Goal: Information Seeking & Learning: Learn about a topic

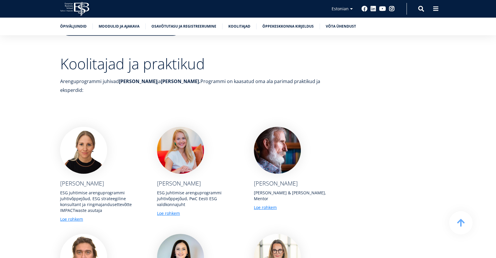
scroll to position [1874, 0]
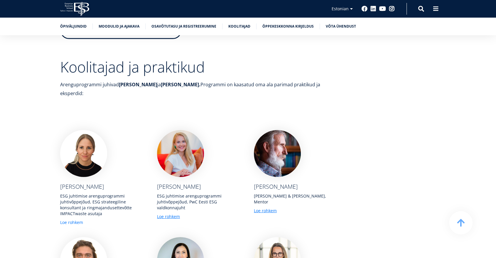
click at [77, 220] on link "Loe rohkem" at bounding box center [71, 223] width 23 height 6
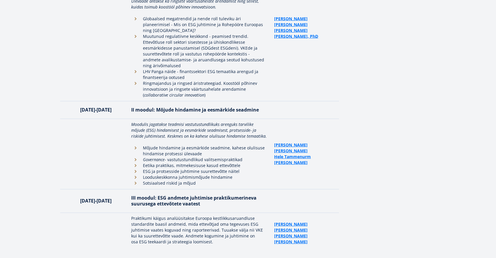
scroll to position [0, 0]
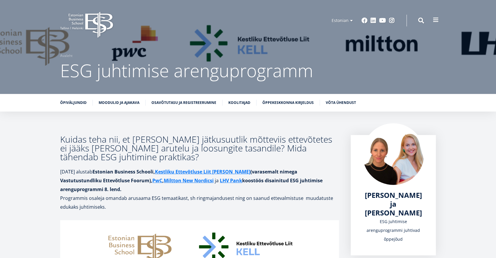
click at [436, 19] on span at bounding box center [436, 20] width 6 height 6
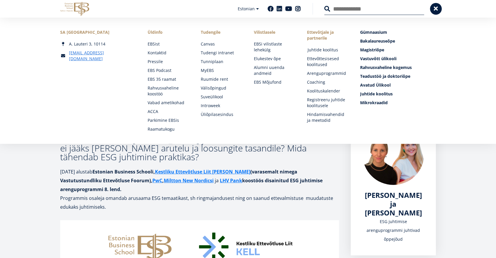
click at [322, 49] on link "Juhtide koolitus" at bounding box center [328, 50] width 41 height 6
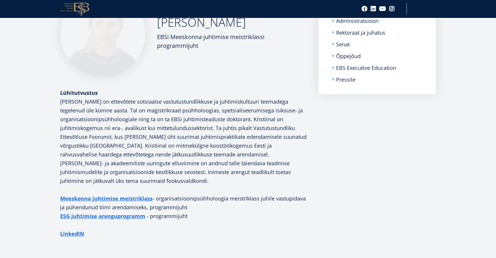
scroll to position [130, 0]
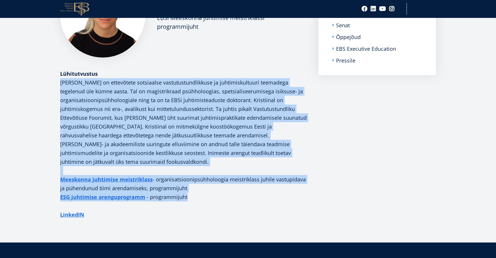
drag, startPoint x: 60, startPoint y: 80, endPoint x: 214, endPoint y: 197, distance: 192.6
click at [214, 197] on div "[PERSON_NAME] on ettevõtete sotsiaalse vastutustundlikkuse ja juhtimiskultuuri …" at bounding box center [183, 148] width 247 height 141
copy div "Loremipsu do sitametcon adipiscing elitseddoeiusmodtem in utlaboreetdolore magn…"
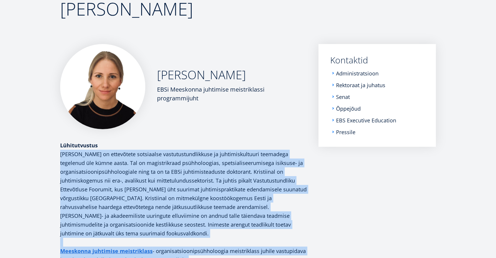
scroll to position [45, 0]
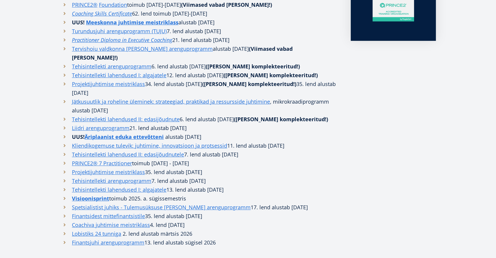
scroll to position [261, 0]
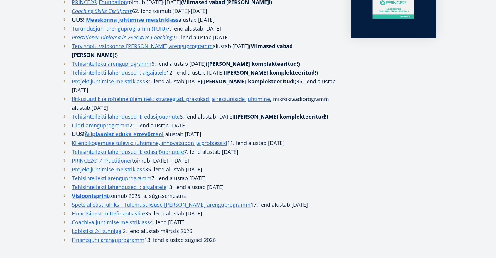
click at [97, 121] on link "Liidri arenguprogramm" at bounding box center [101, 125] width 58 height 9
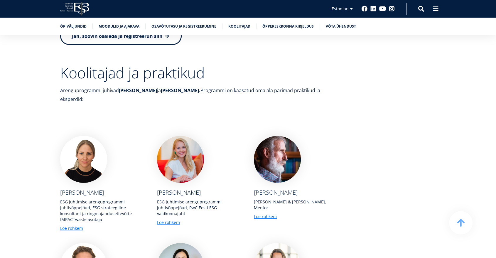
scroll to position [1877, 0]
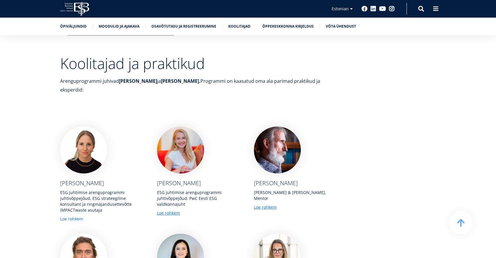
click at [73, 216] on link "Loe rohkem" at bounding box center [71, 219] width 23 height 6
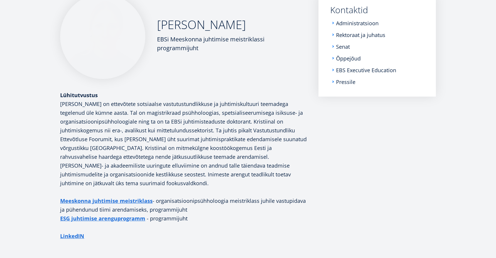
scroll to position [130, 0]
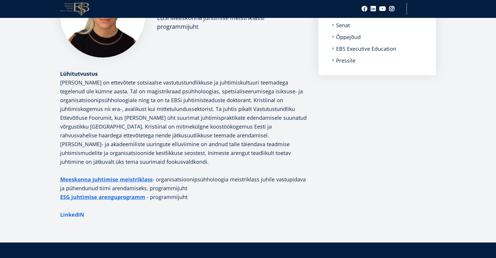
click at [77, 213] on link "LinkedIN" at bounding box center [72, 214] width 24 height 9
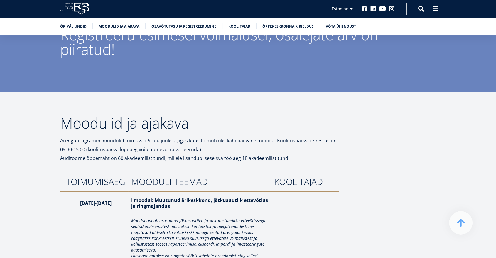
scroll to position [913, 0]
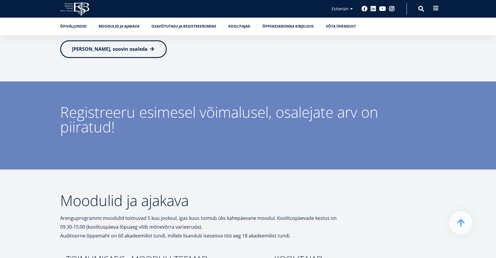
click at [438, 11] on button at bounding box center [436, 8] width 12 height 12
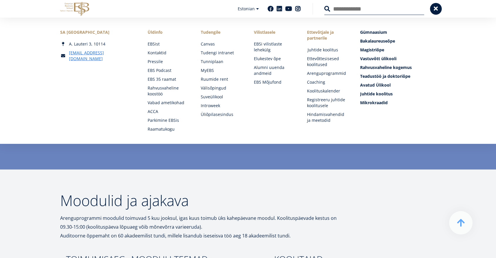
click at [329, 48] on link "Juhtide koolitus" at bounding box center [328, 50] width 41 height 6
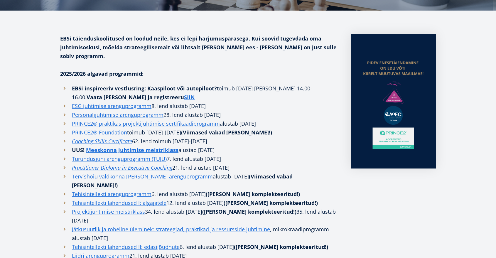
click at [115, 110] on link "Personalijuhtimise arenguprogramm" at bounding box center [118, 114] width 92 height 9
